Goal: Information Seeking & Learning: Learn about a topic

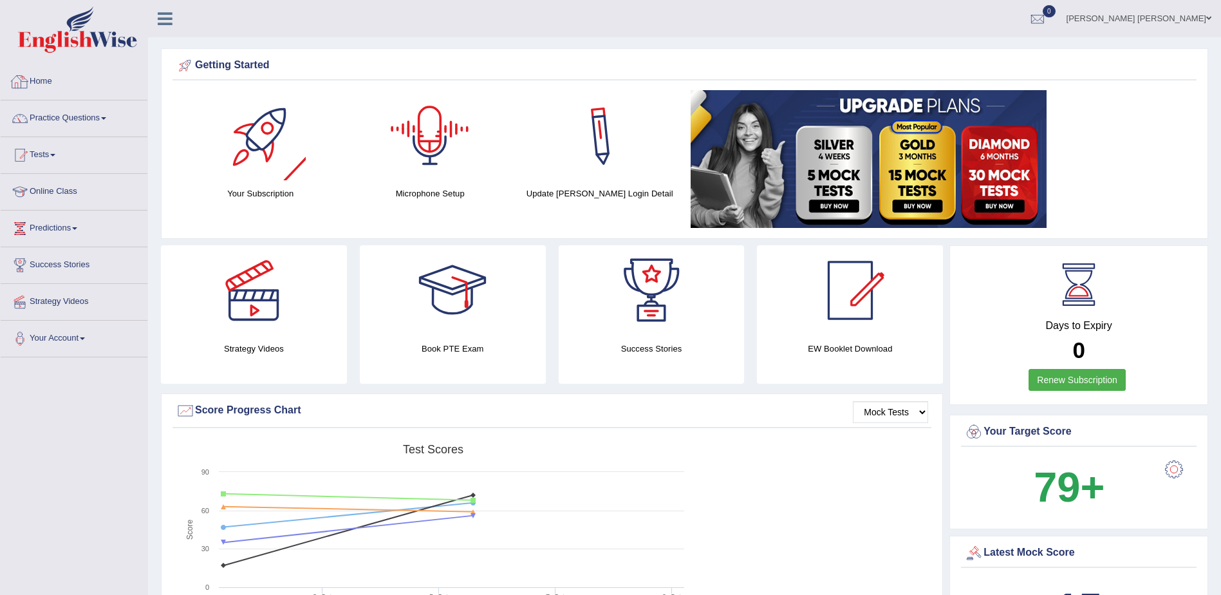
click at [64, 88] on link "Home" at bounding box center [74, 80] width 147 height 32
click at [60, 195] on link "Online Class" at bounding box center [74, 190] width 147 height 32
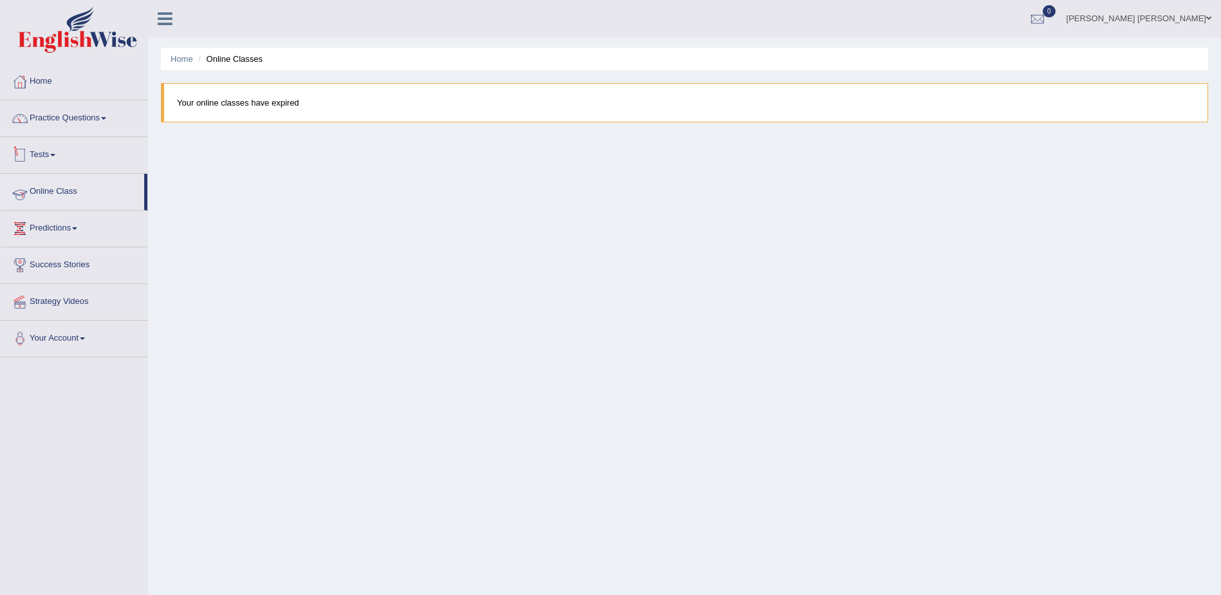
click at [66, 194] on link "Online Class" at bounding box center [73, 190] width 144 height 32
click at [65, 266] on link "Success Stories" at bounding box center [74, 263] width 147 height 32
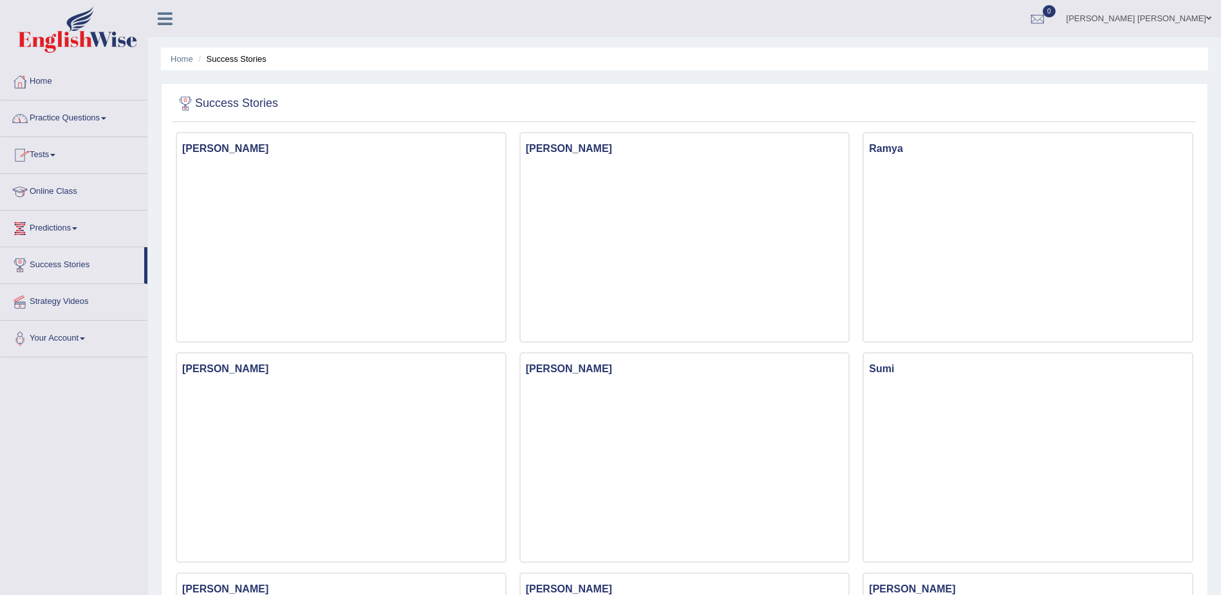
click at [86, 118] on link "Practice Questions" at bounding box center [74, 116] width 147 height 32
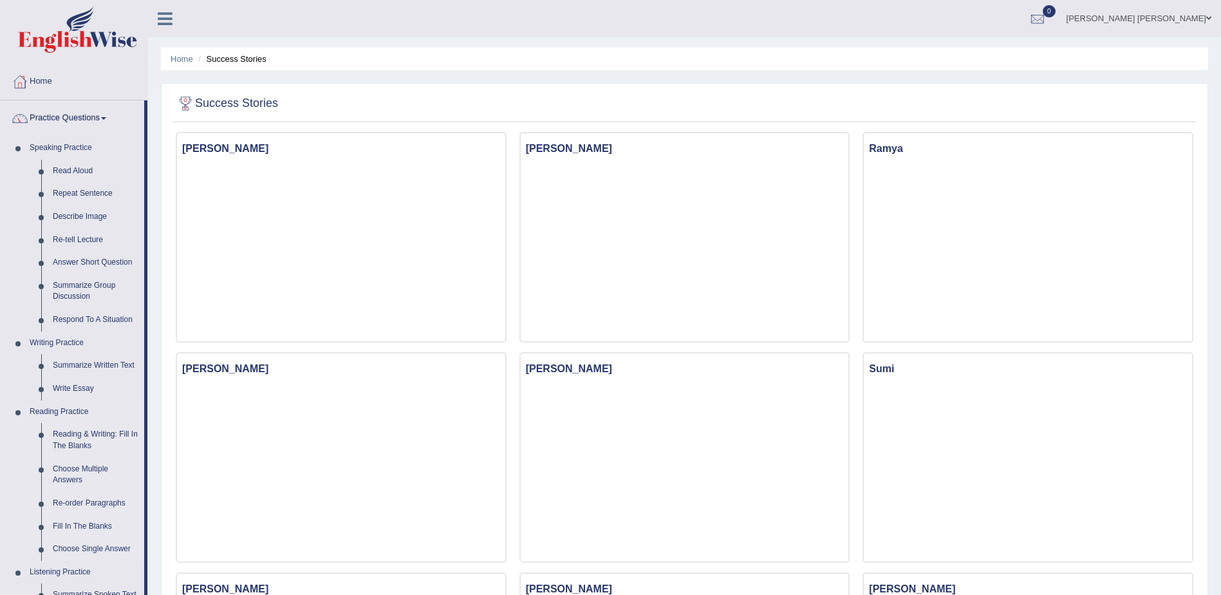
scroll to position [450, 0]
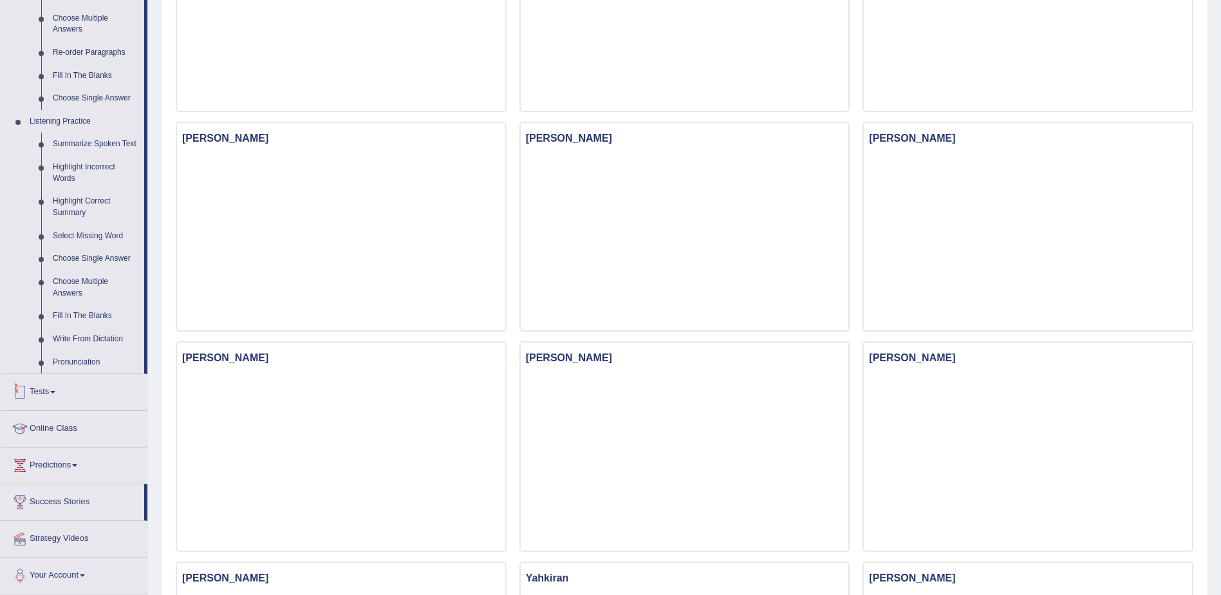
click at [66, 396] on link "Tests" at bounding box center [74, 390] width 147 height 32
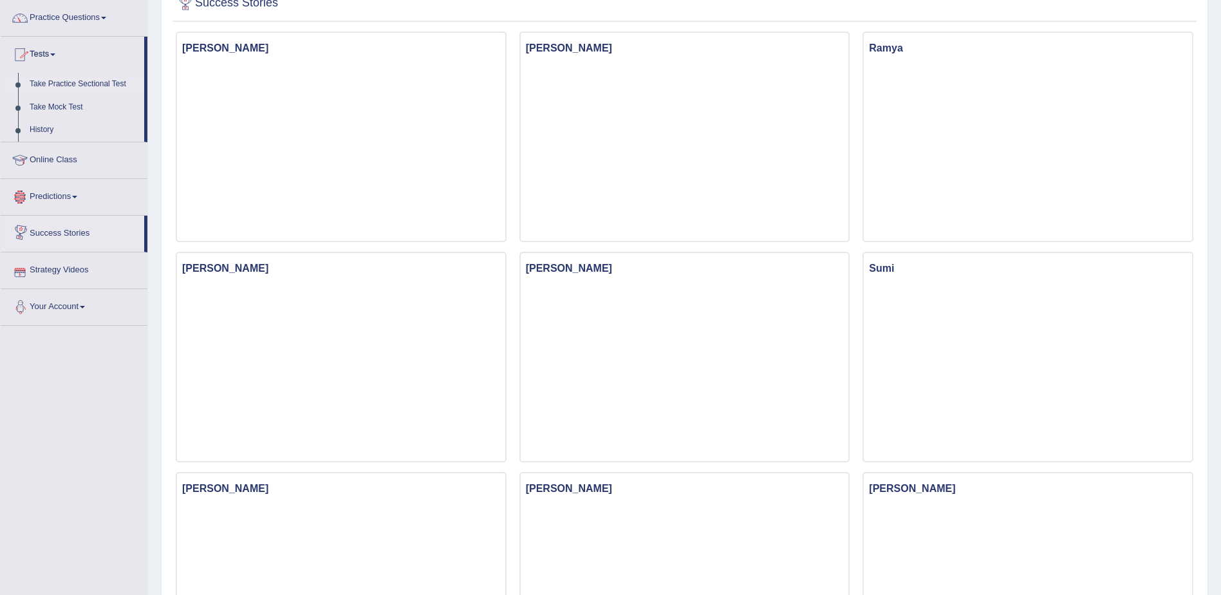
scroll to position [77, 0]
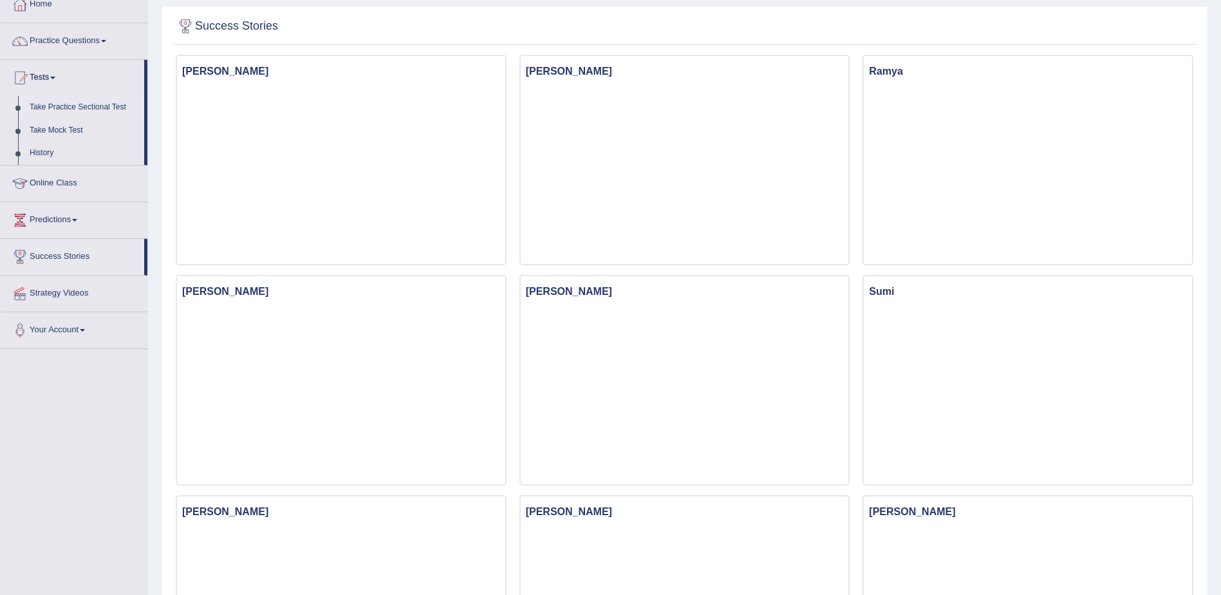
click at [76, 103] on link "Take Practice Sectional Test" at bounding box center [84, 107] width 120 height 23
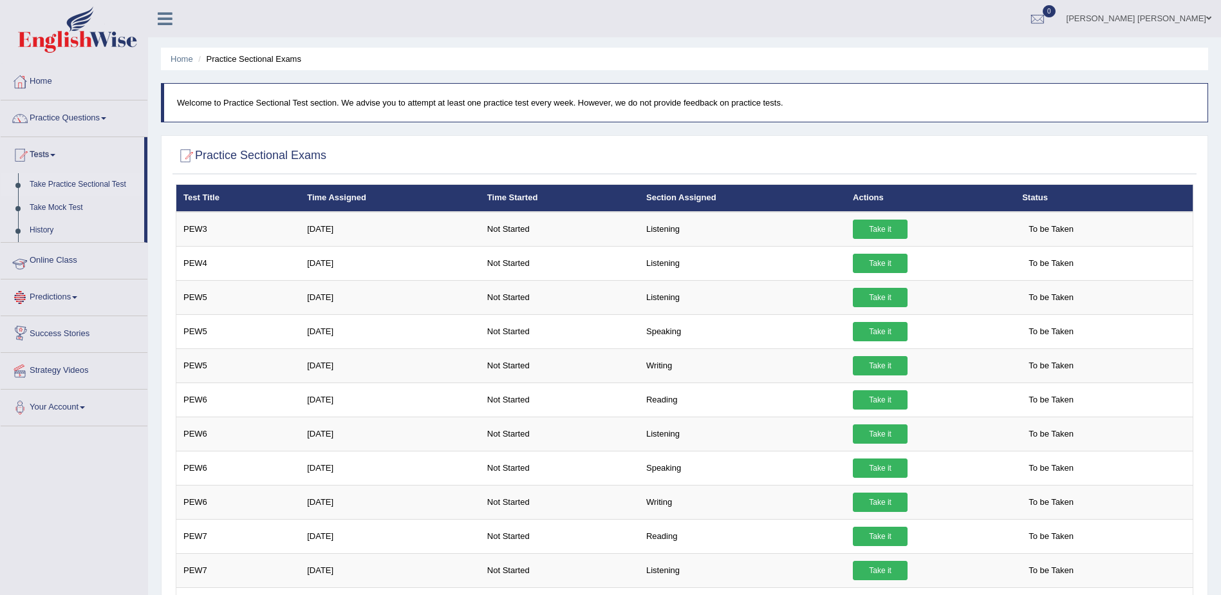
click at [51, 268] on link "Online Class" at bounding box center [74, 259] width 147 height 32
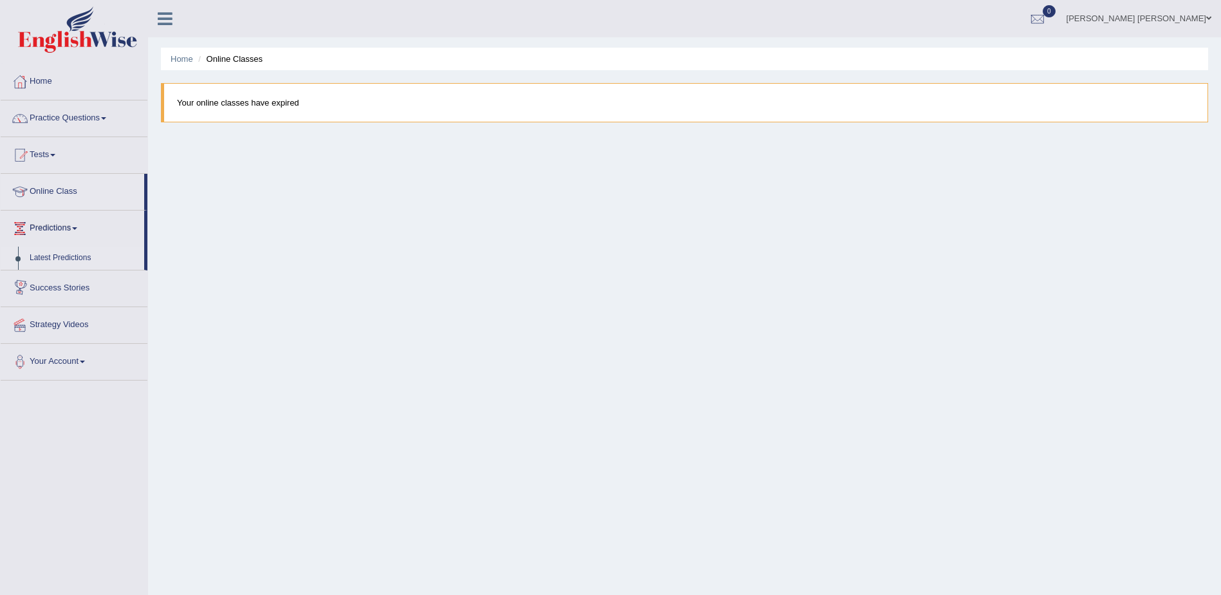
click at [65, 257] on link "Latest Predictions" at bounding box center [84, 257] width 120 height 23
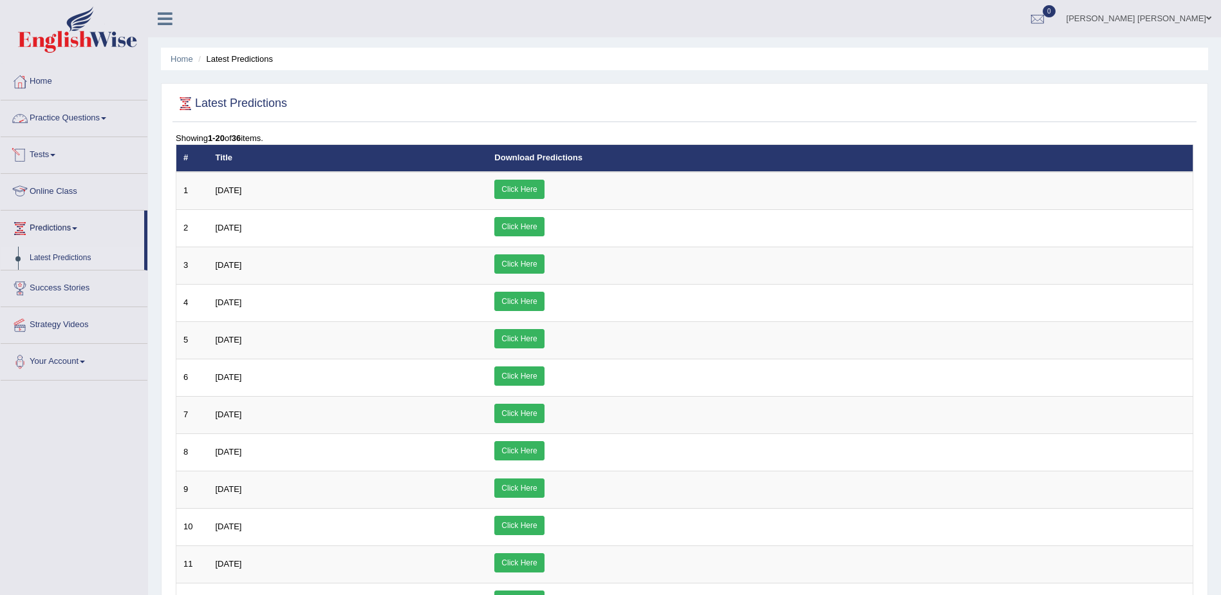
click at [32, 141] on link "Tests" at bounding box center [74, 153] width 147 height 32
